Goal: Task Accomplishment & Management: Manage account settings

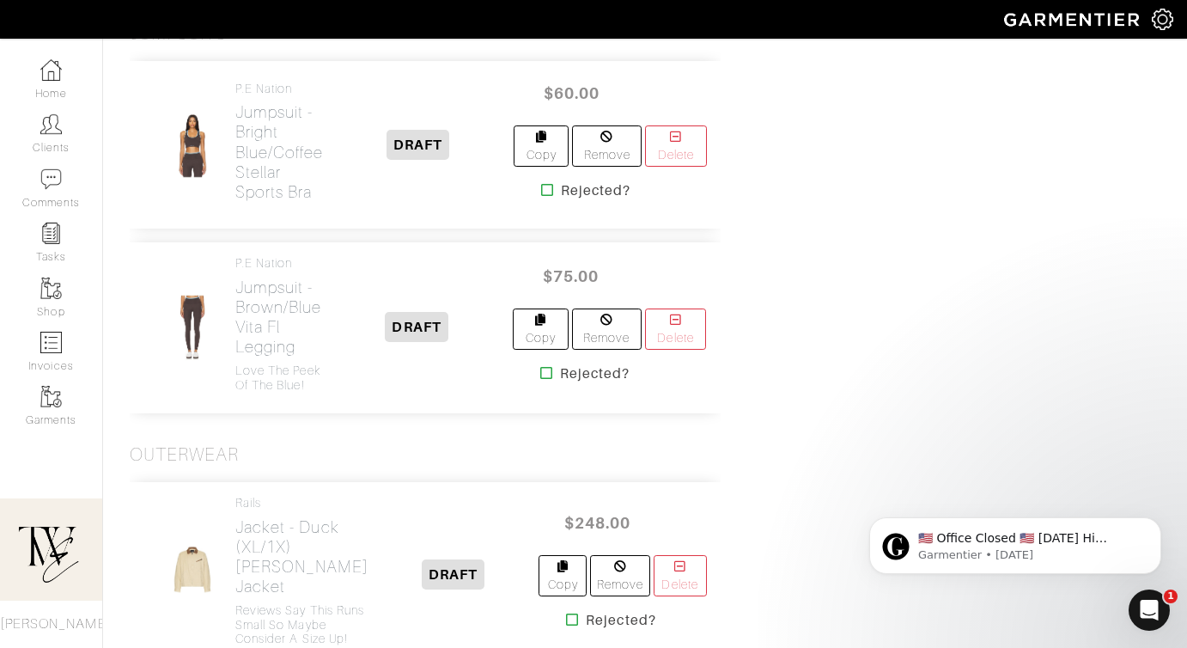
scroll to position [4726, 0]
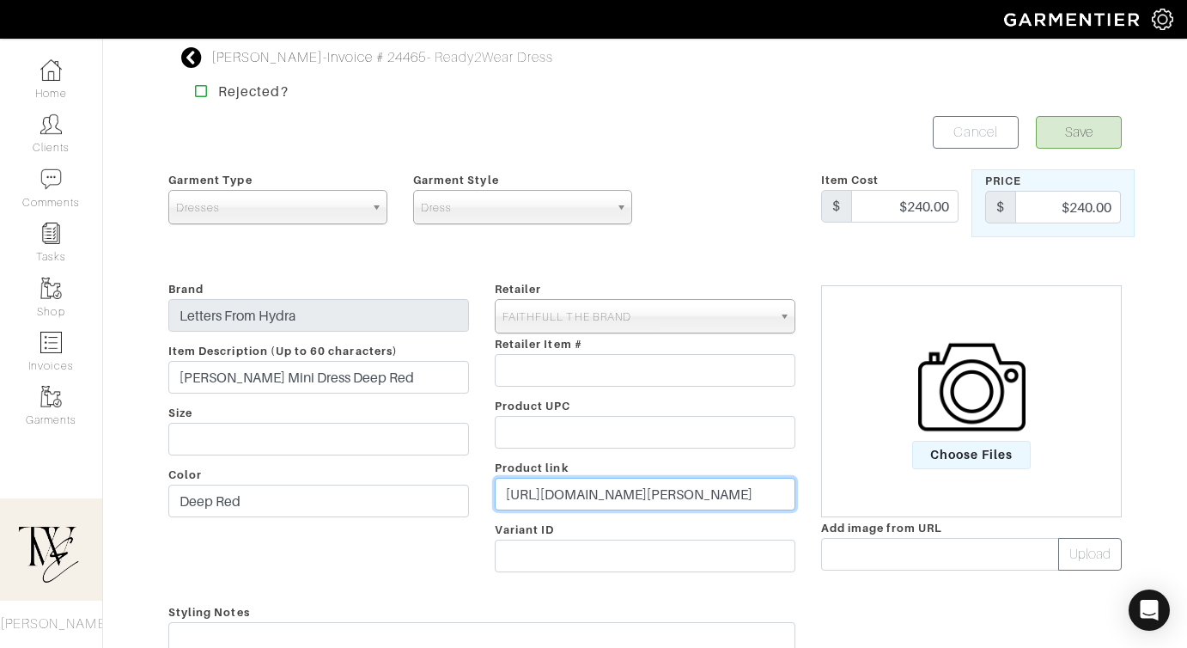
click at [614, 497] on input "https://faithfullthebrand.com/products/felice-mini-dress-deep-red?utm_source=af…" at bounding box center [645, 494] width 301 height 33
paste input "go.shopmy.us/p-24301636"
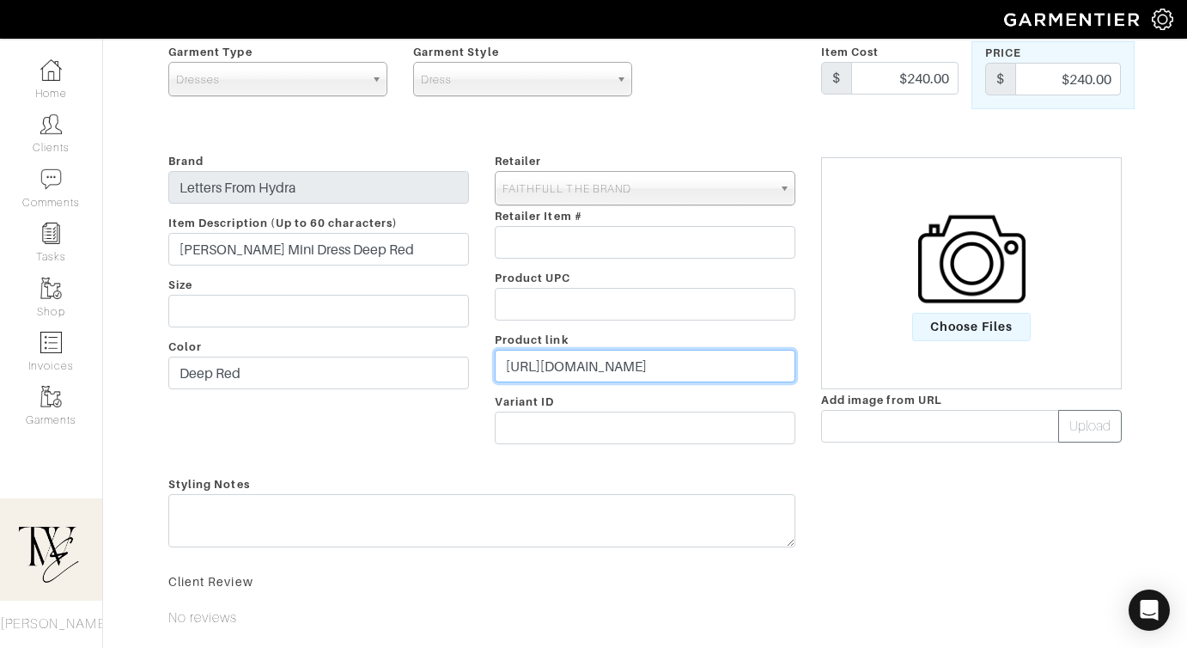
scroll to position [140, 0]
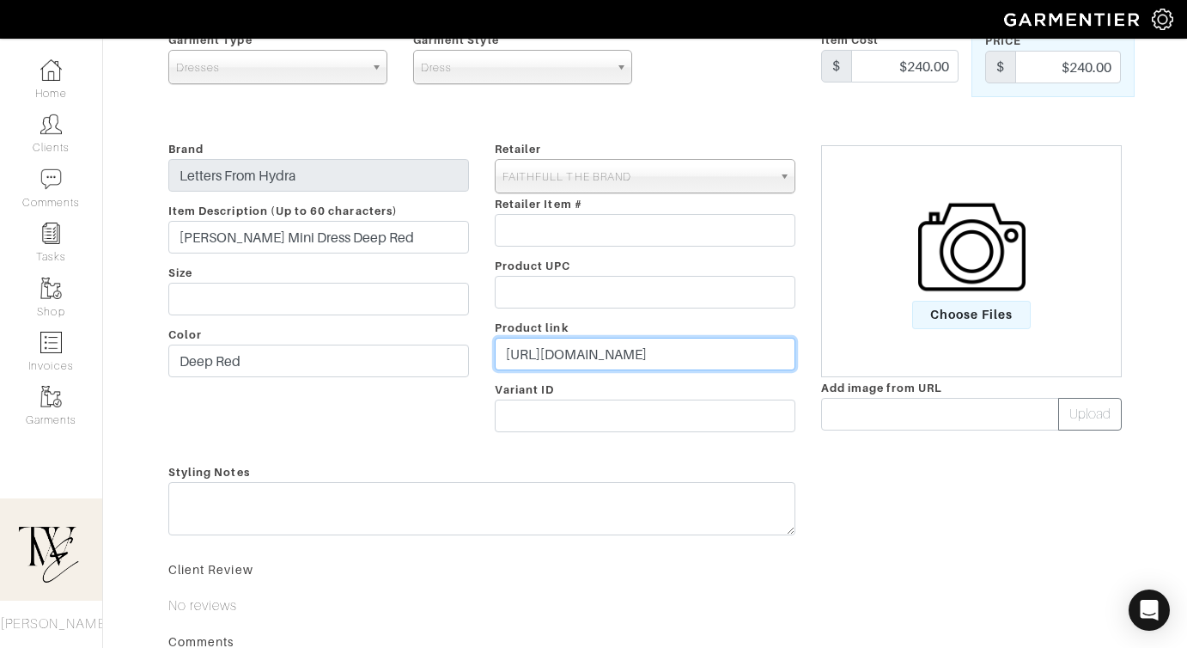
type input "https://go.shopmy.us/p-24301636"
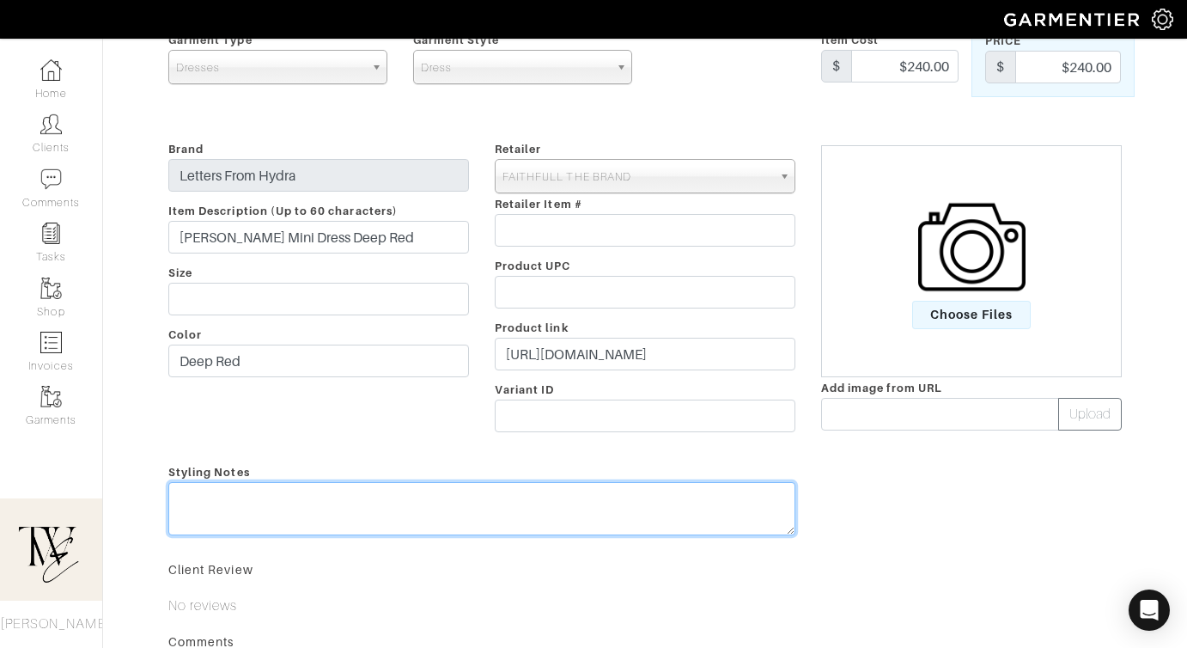
click at [604, 501] on div "Styling Notes" at bounding box center [481, 502] width 653 height 82
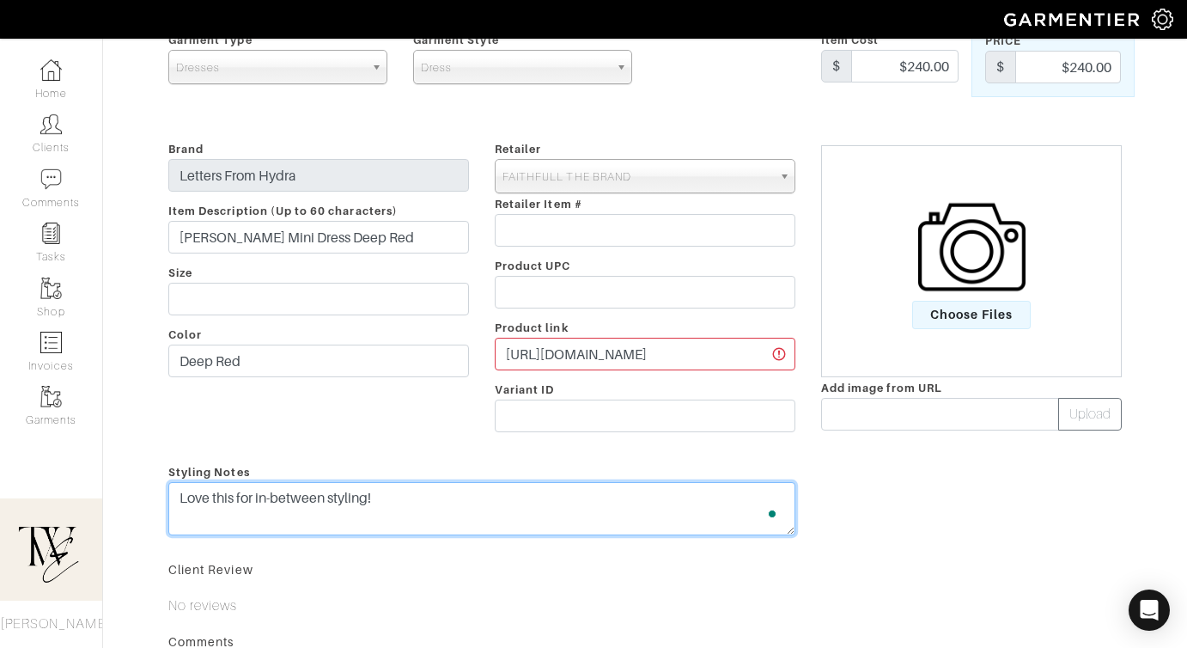
scroll to position [0, 0]
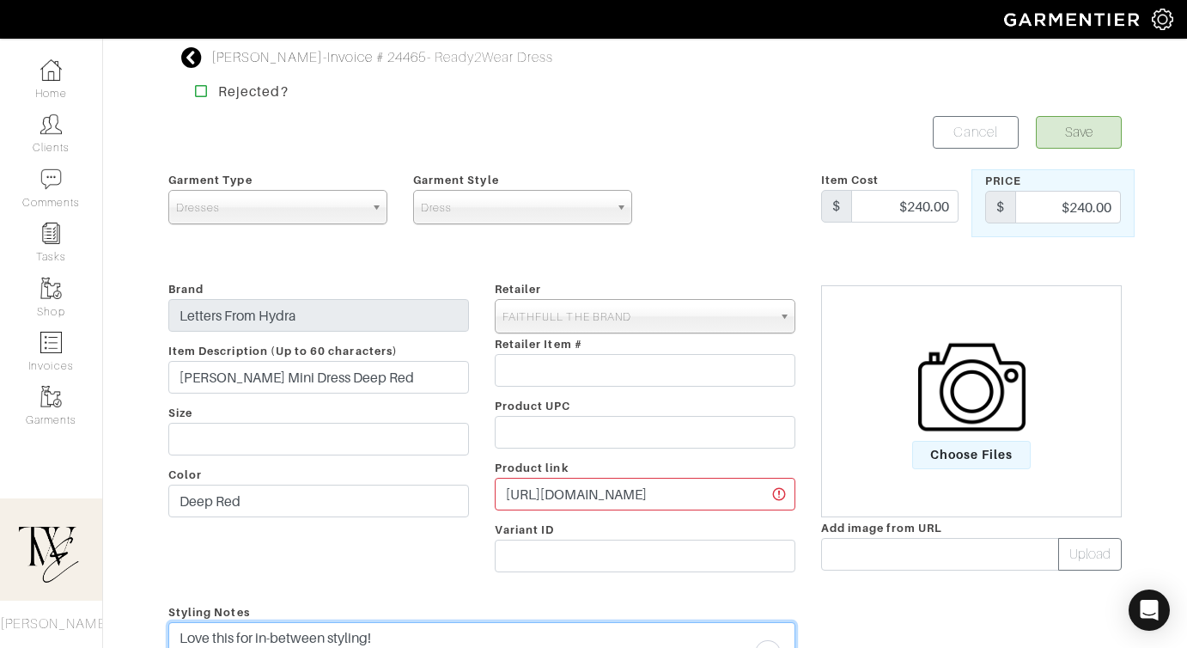
type textarea "Love this for in-between styling!"
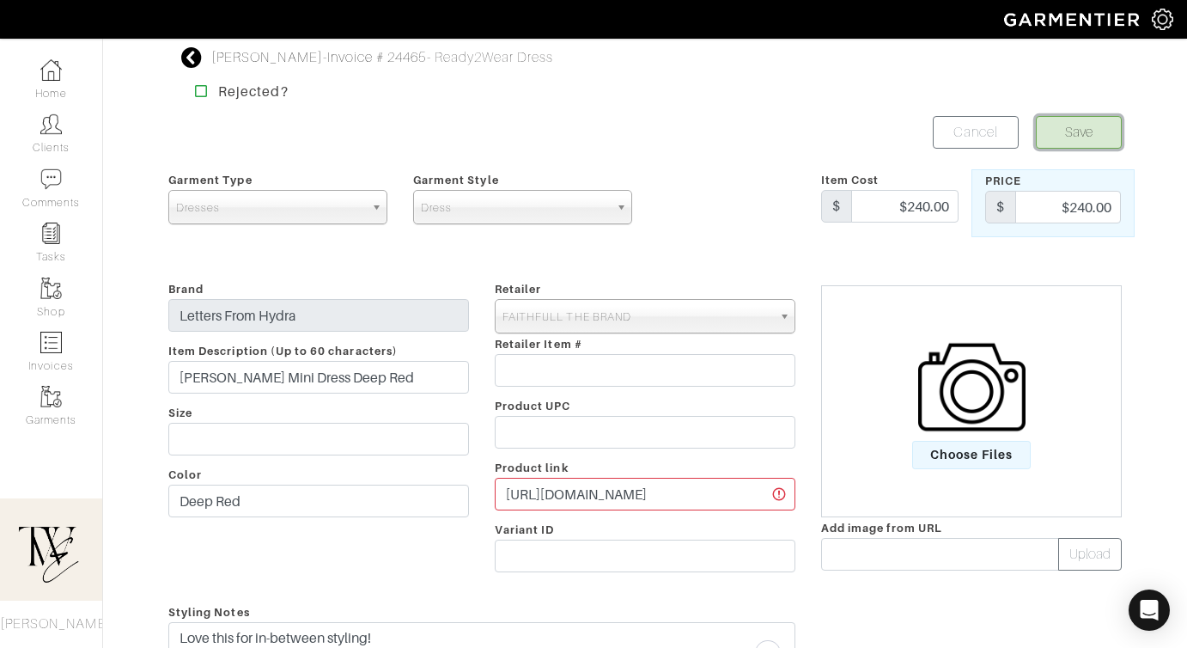
click at [1064, 119] on button "Save" at bounding box center [1079, 132] width 86 height 33
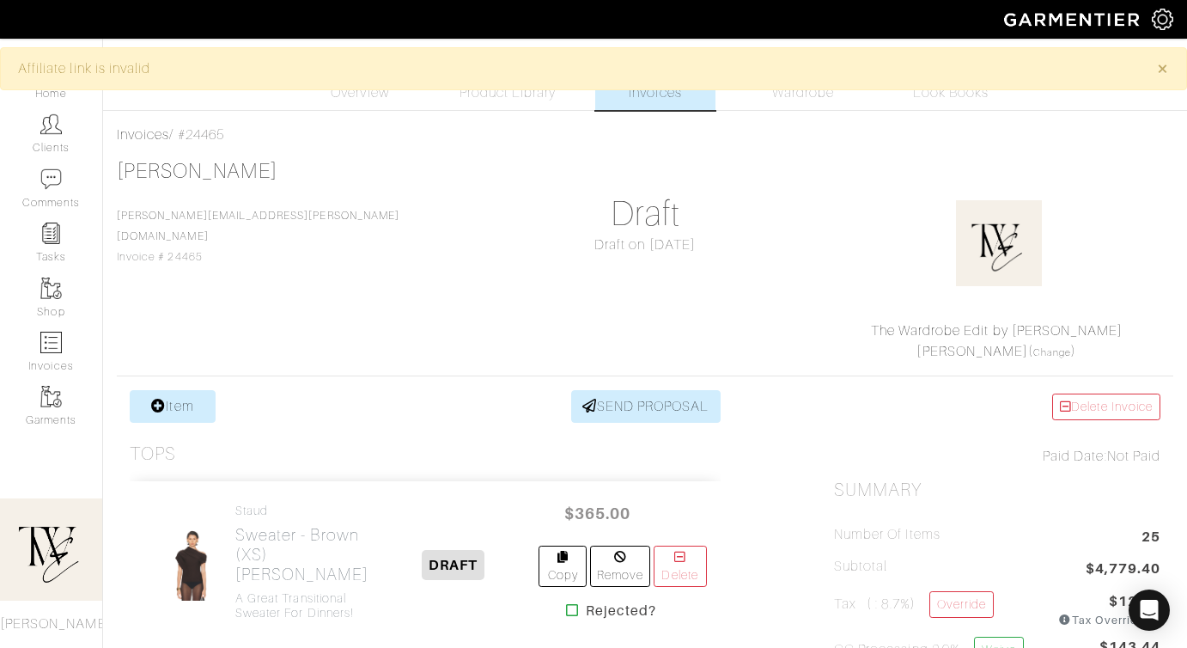
click at [752, 223] on div "Michelle Shull shull.michelle@yahoo.com Invoice # 24465 Draft Draft on 08/31/25…" at bounding box center [645, 260] width 1057 height 203
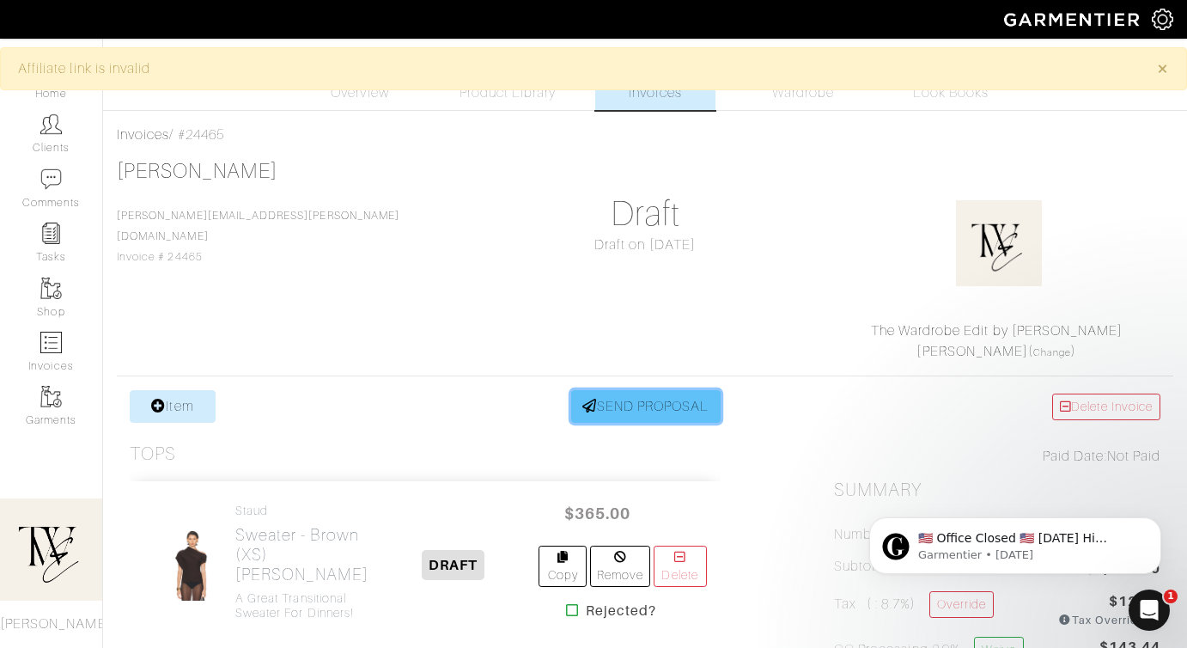
click at [646, 411] on link "SEND PROPOSAL" at bounding box center [645, 406] width 149 height 33
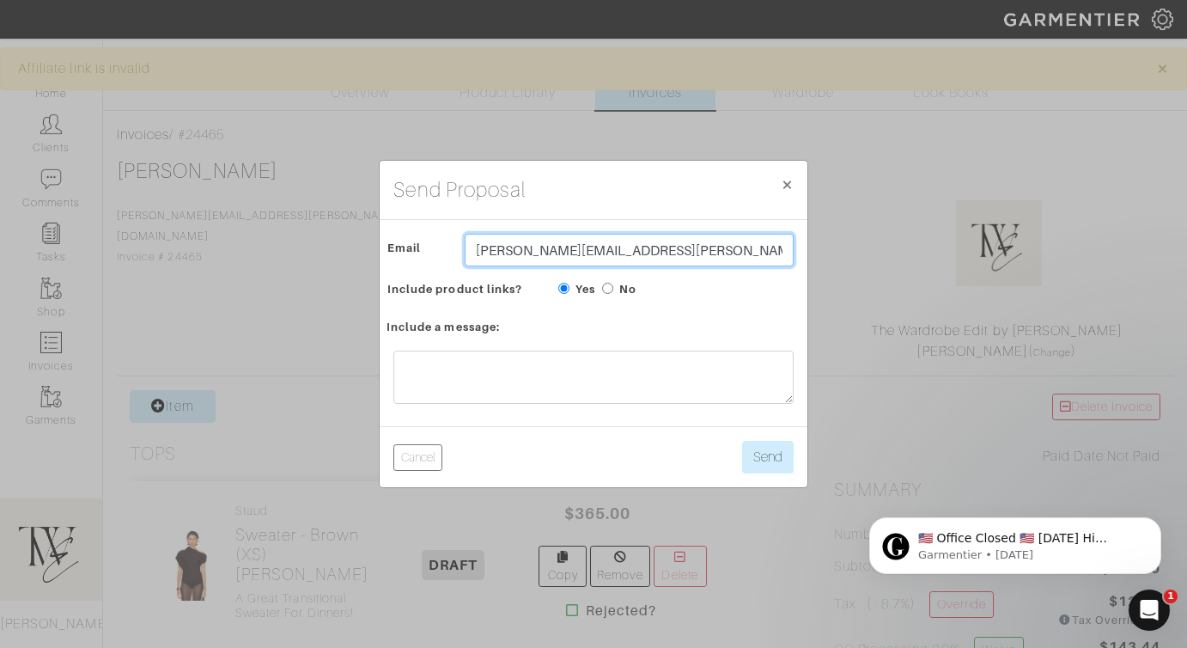
click at [542, 239] on input "[PERSON_NAME][EMAIL_ADDRESS][PERSON_NAME][DOMAIN_NAME]" at bounding box center [629, 250] width 329 height 33
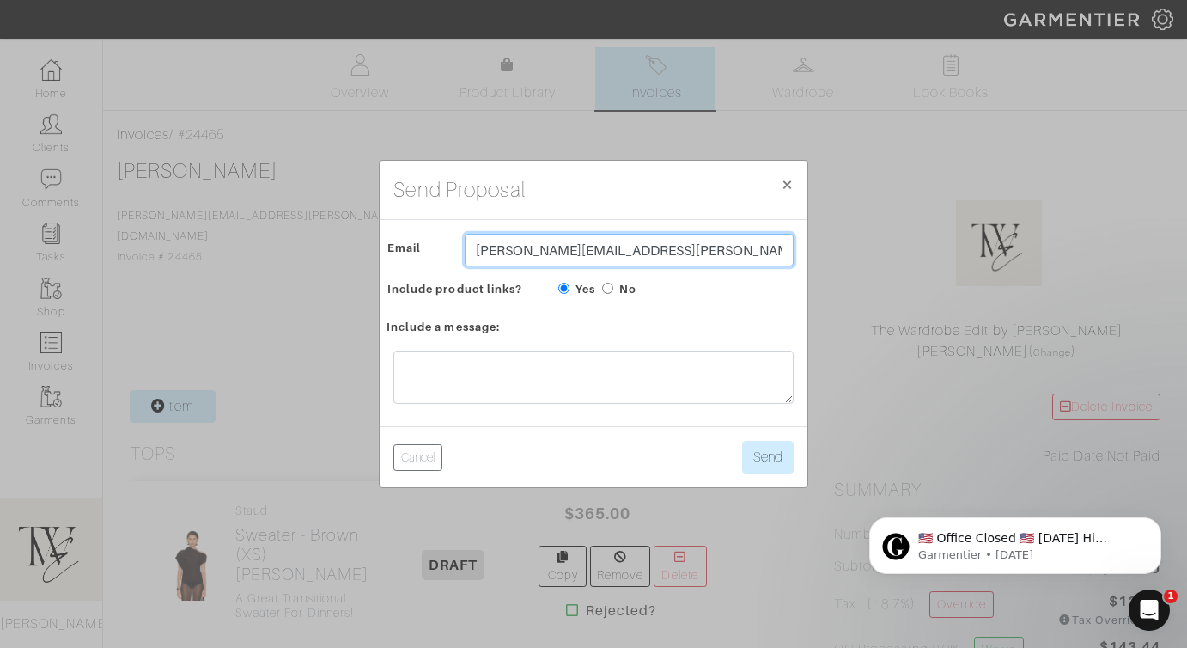
click at [542, 239] on input "[PERSON_NAME][EMAIL_ADDRESS][PERSON_NAME][DOMAIN_NAME]" at bounding box center [629, 250] width 329 height 33
type input "twebyregan@gmail.com"
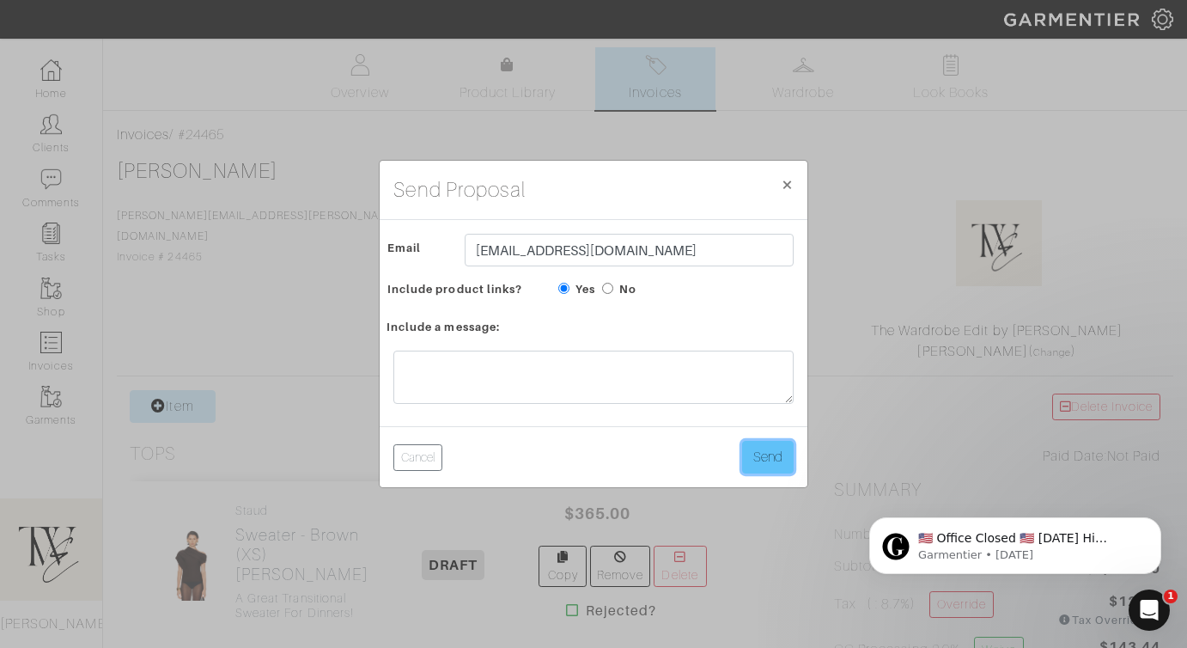
click at [780, 460] on button "Send" at bounding box center [768, 457] width 52 height 33
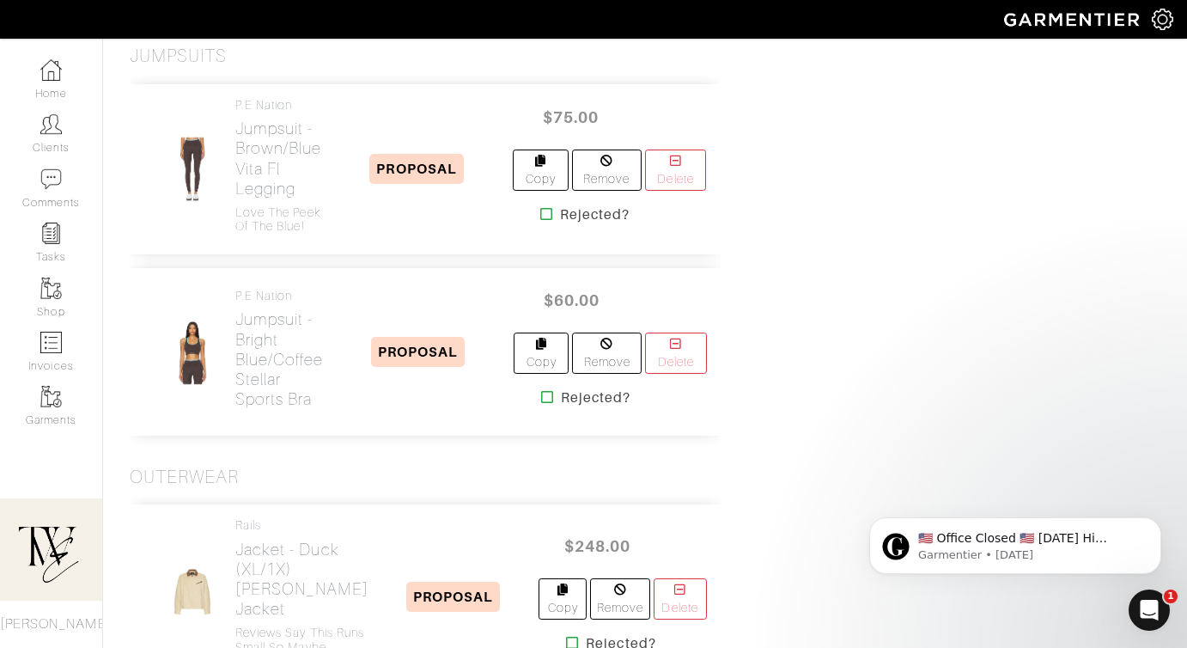
scroll to position [4632, 0]
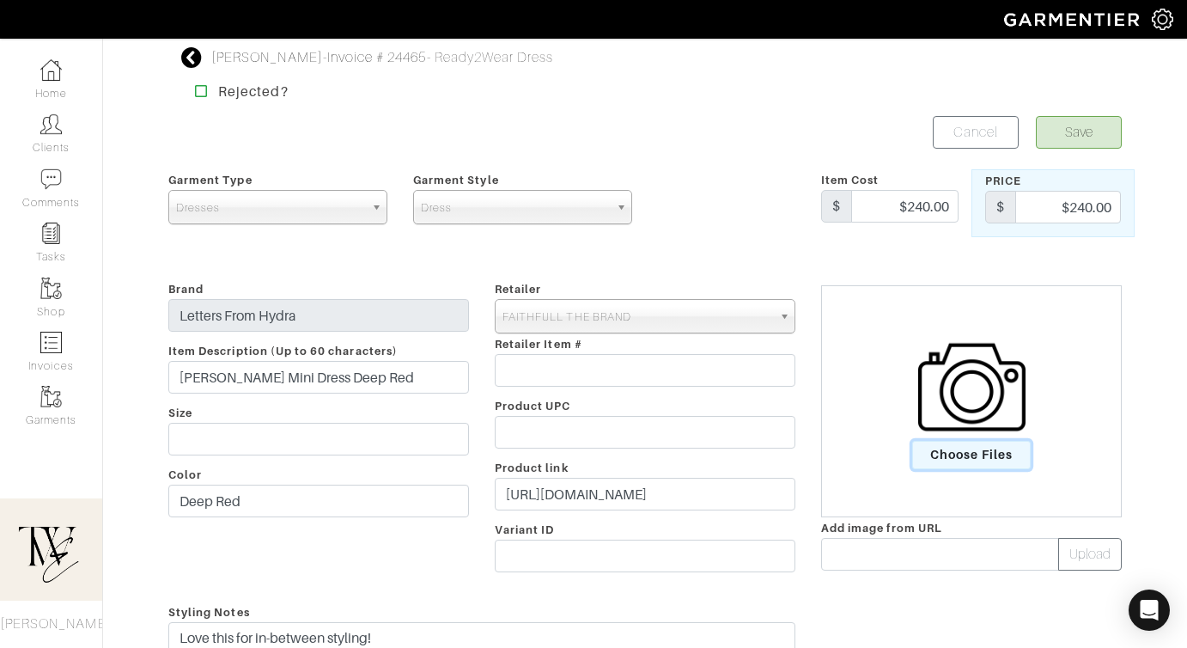
click at [953, 441] on span "Choose Files" at bounding box center [971, 455] width 119 height 28
click at [0, 0] on input "Choose Files" at bounding box center [0, 0] width 0 height 0
click at [1056, 133] on button "Save" at bounding box center [1079, 132] width 86 height 33
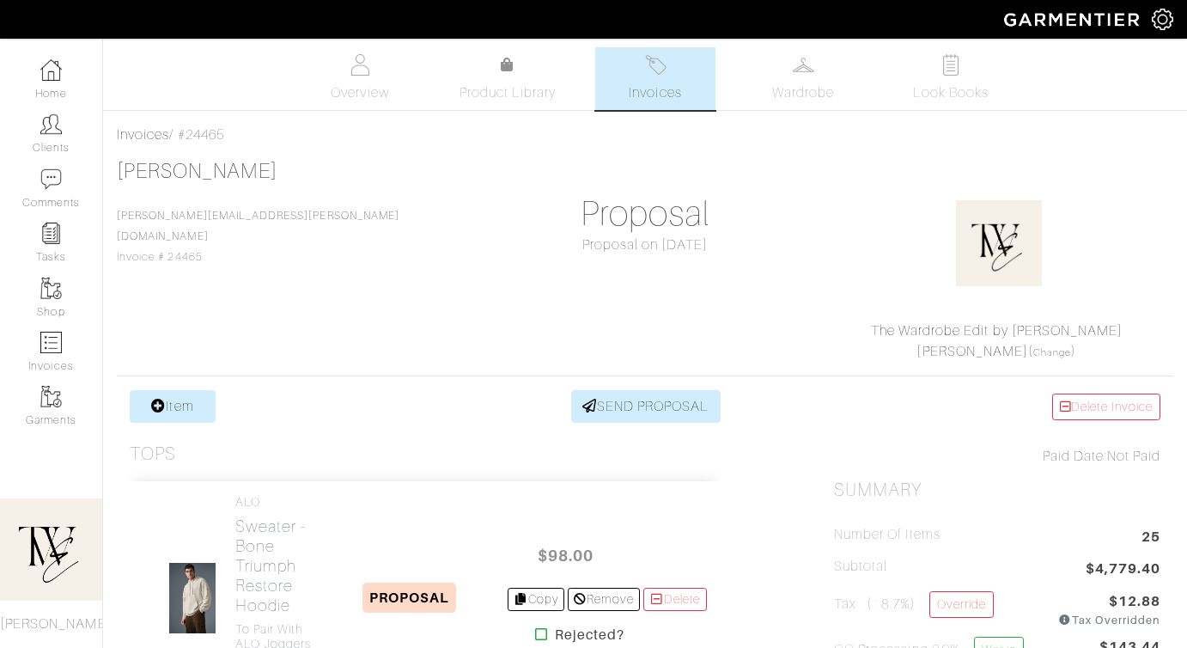
click at [598, 408] on link "SEND PROPOSAL" at bounding box center [645, 406] width 149 height 33
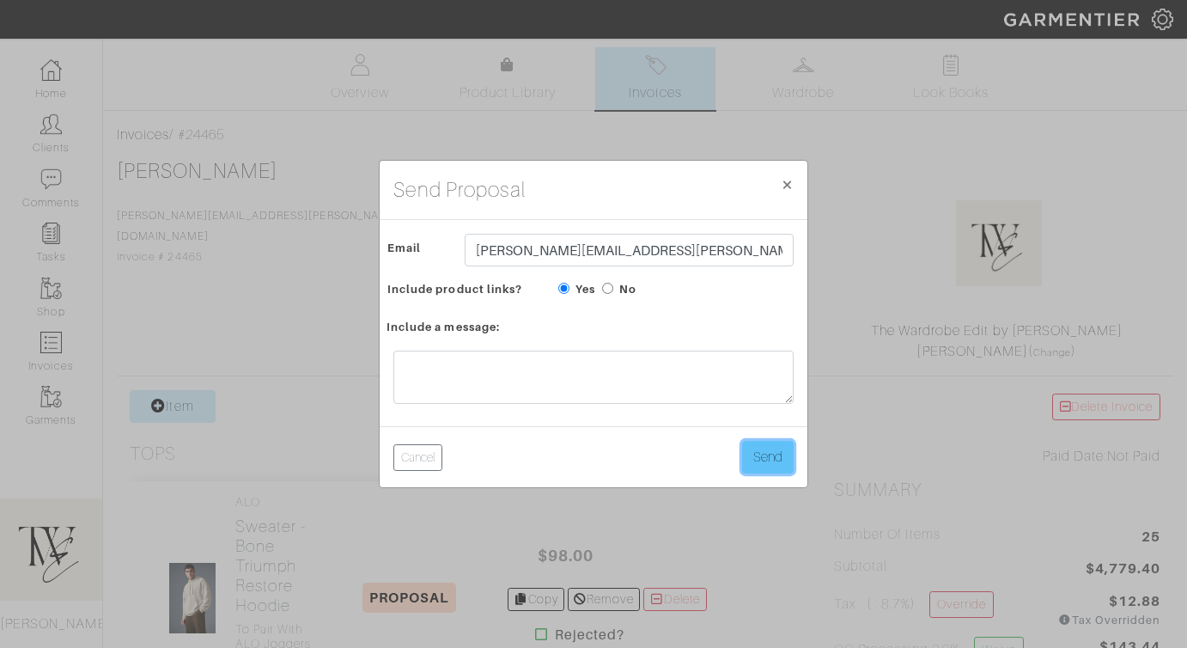
click at [765, 467] on button "Send" at bounding box center [768, 457] width 52 height 33
